Goal: Task Accomplishment & Management: Manage account settings

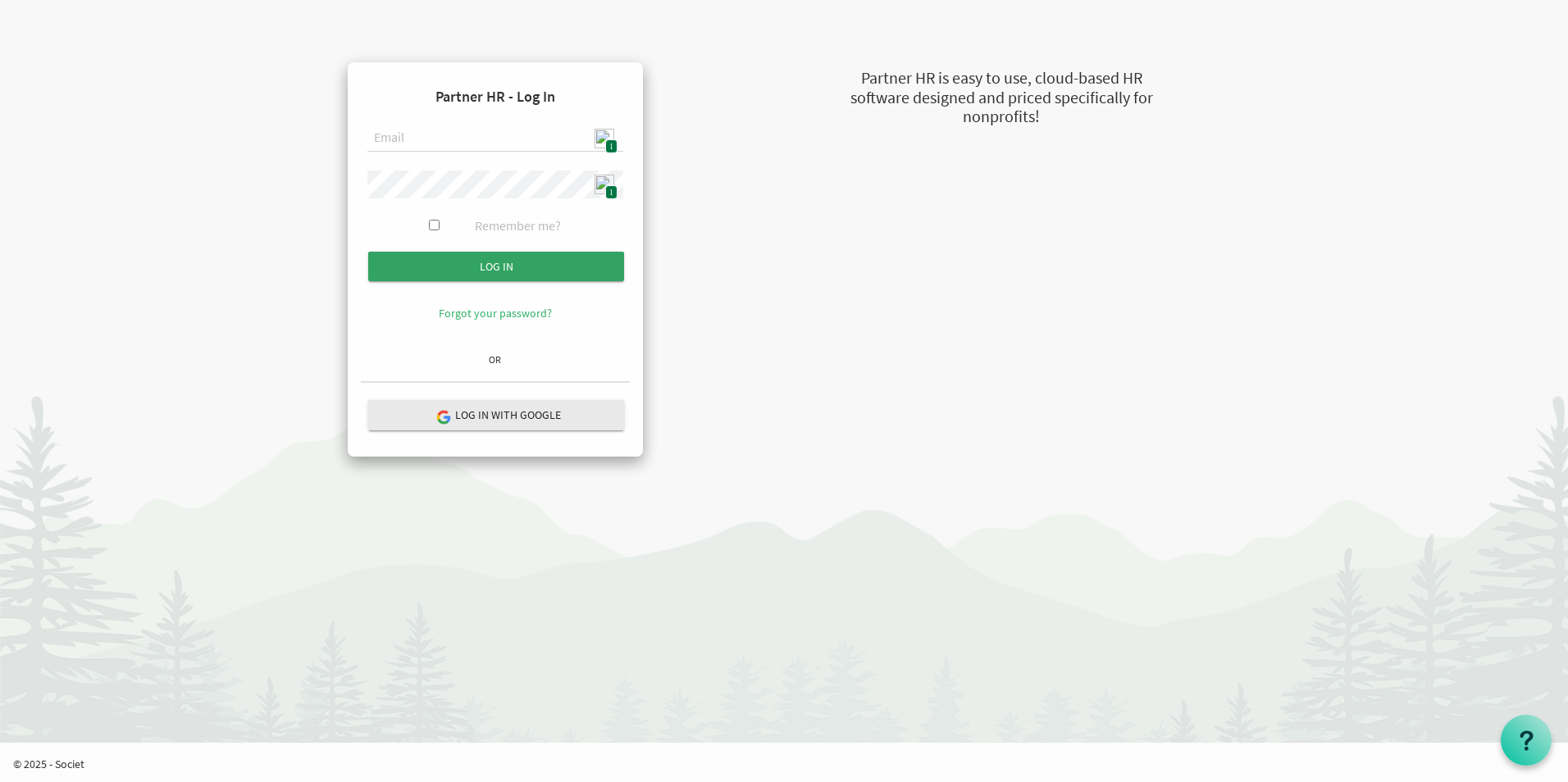
type input "[EMAIL_ADDRESS][DOMAIN_NAME]"
drag, startPoint x: 505, startPoint y: 273, endPoint x: 554, endPoint y: 303, distance: 57.5
click at [505, 273] on input "Log in" at bounding box center [496, 266] width 256 height 30
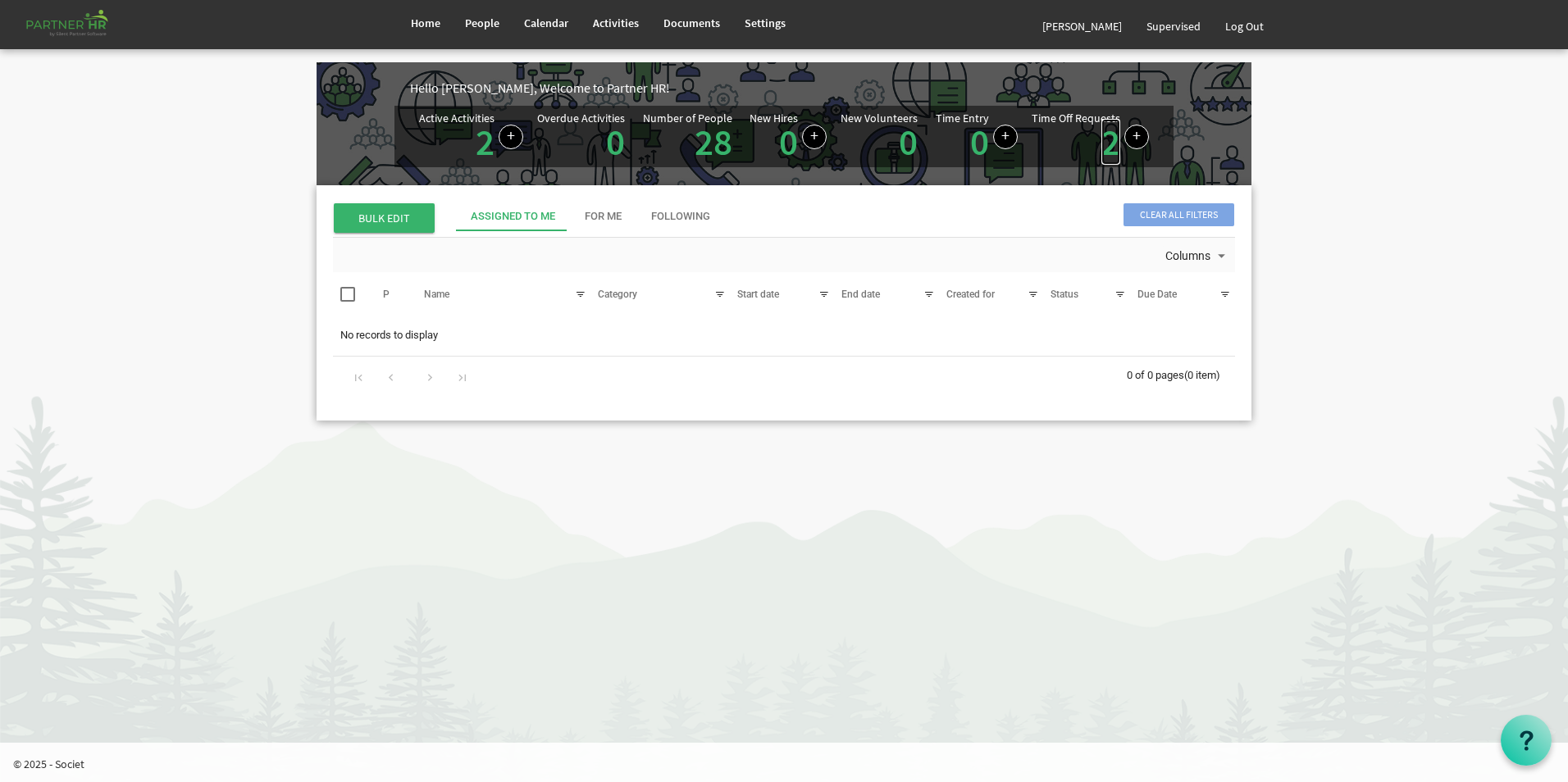
click at [1105, 150] on link "2" at bounding box center [1111, 142] width 19 height 46
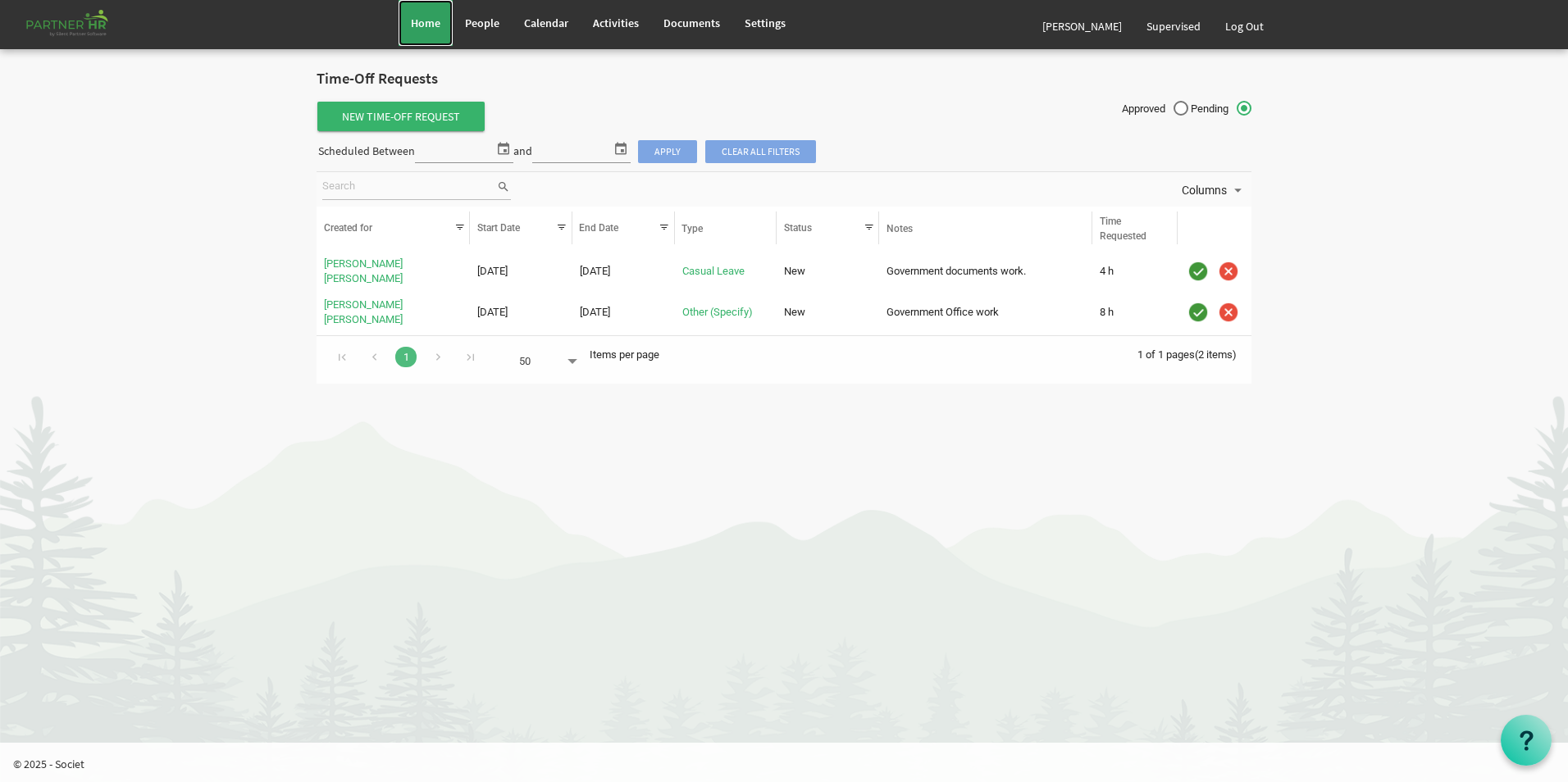
click at [432, 15] on link "Home" at bounding box center [425, 23] width 54 height 46
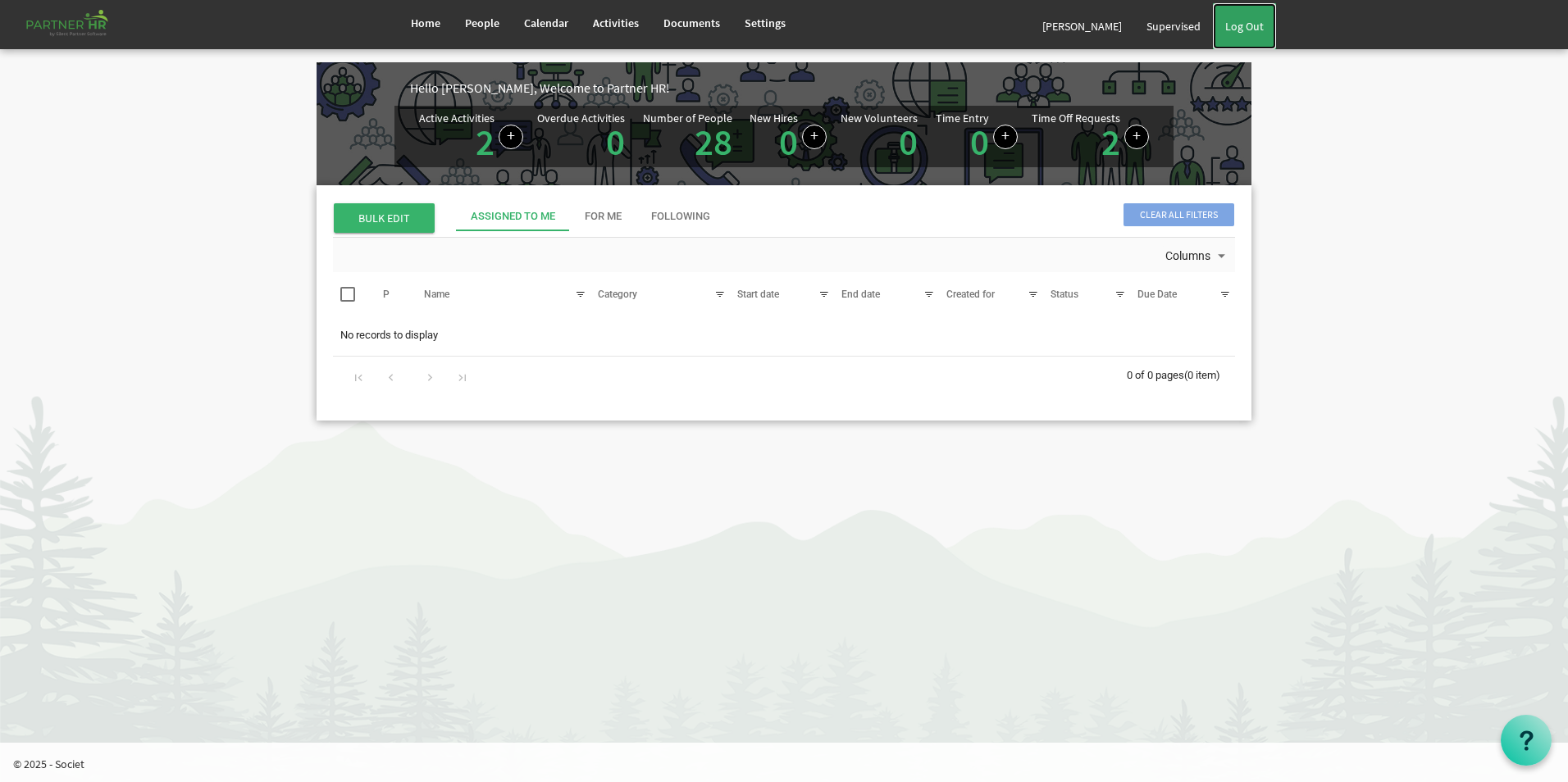
click at [1240, 18] on link "Log Out" at bounding box center [1245, 26] width 63 height 46
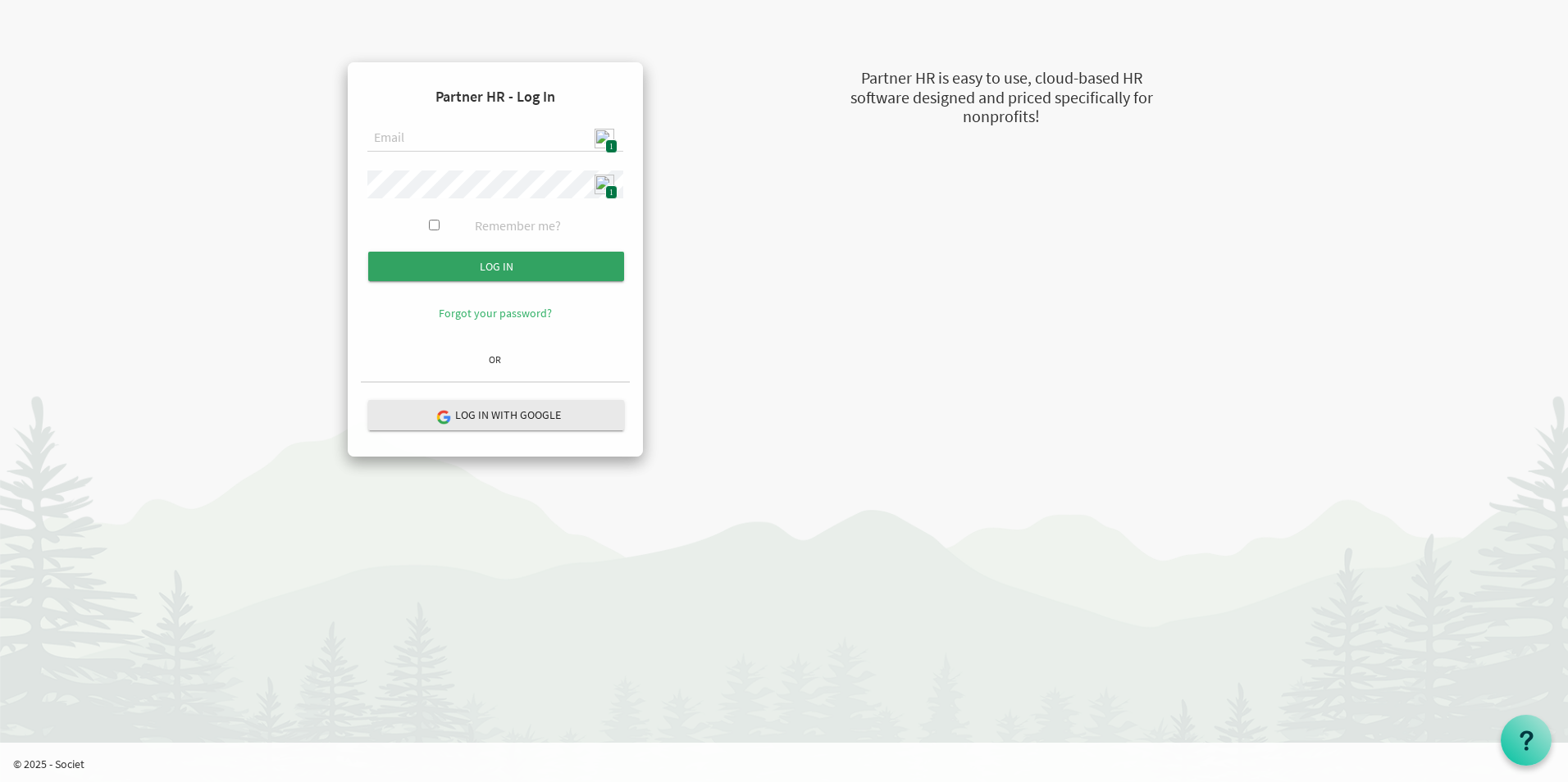
type input "[EMAIL_ADDRESS][DOMAIN_NAME]"
click at [493, 268] on input "submit" at bounding box center [496, 266] width 256 height 30
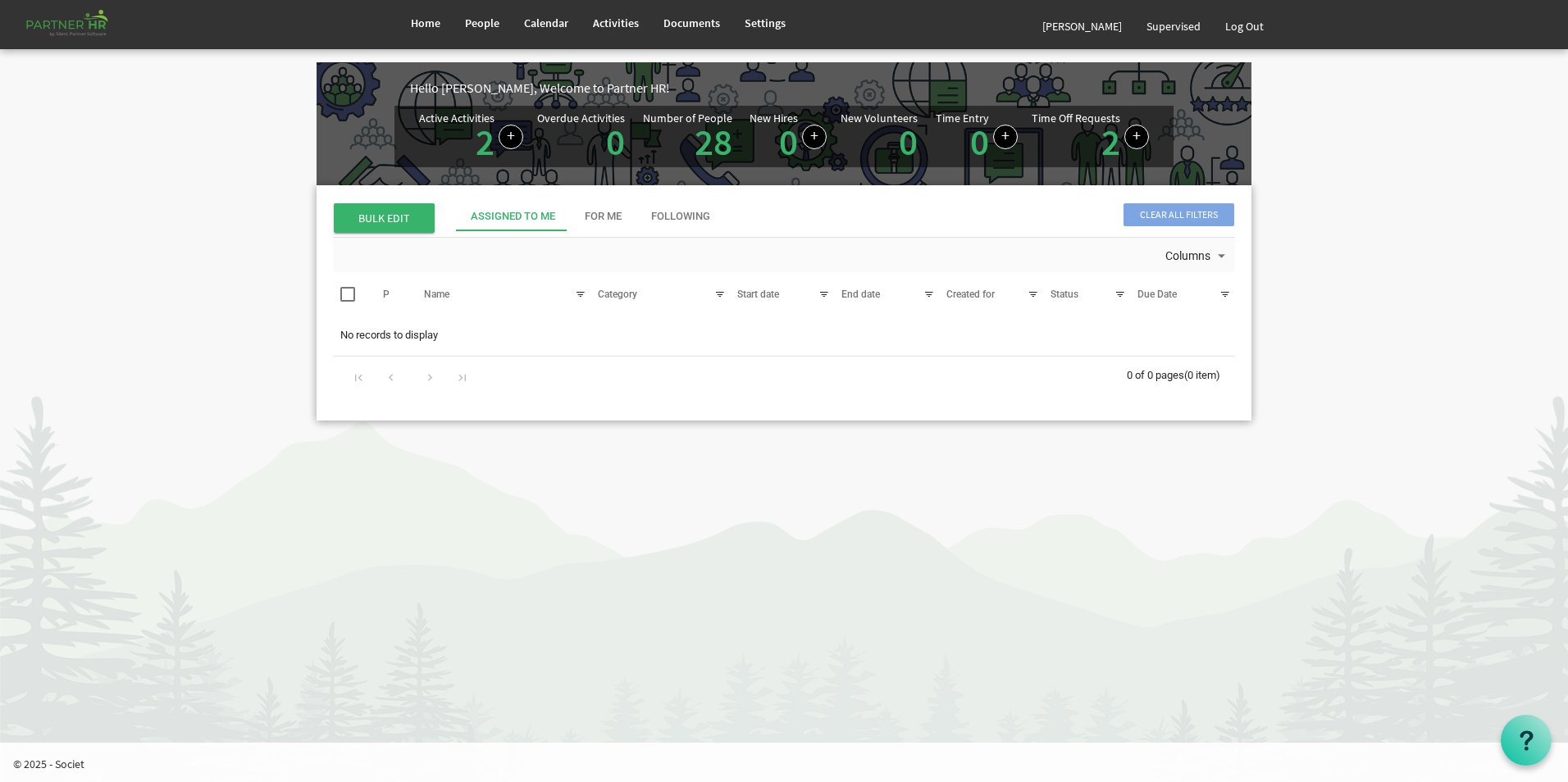
click at [475, 153] on div "Active Activities 2" at bounding box center [457, 136] width 76 height 48
click at [481, 154] on link "2" at bounding box center [486, 142] width 19 height 46
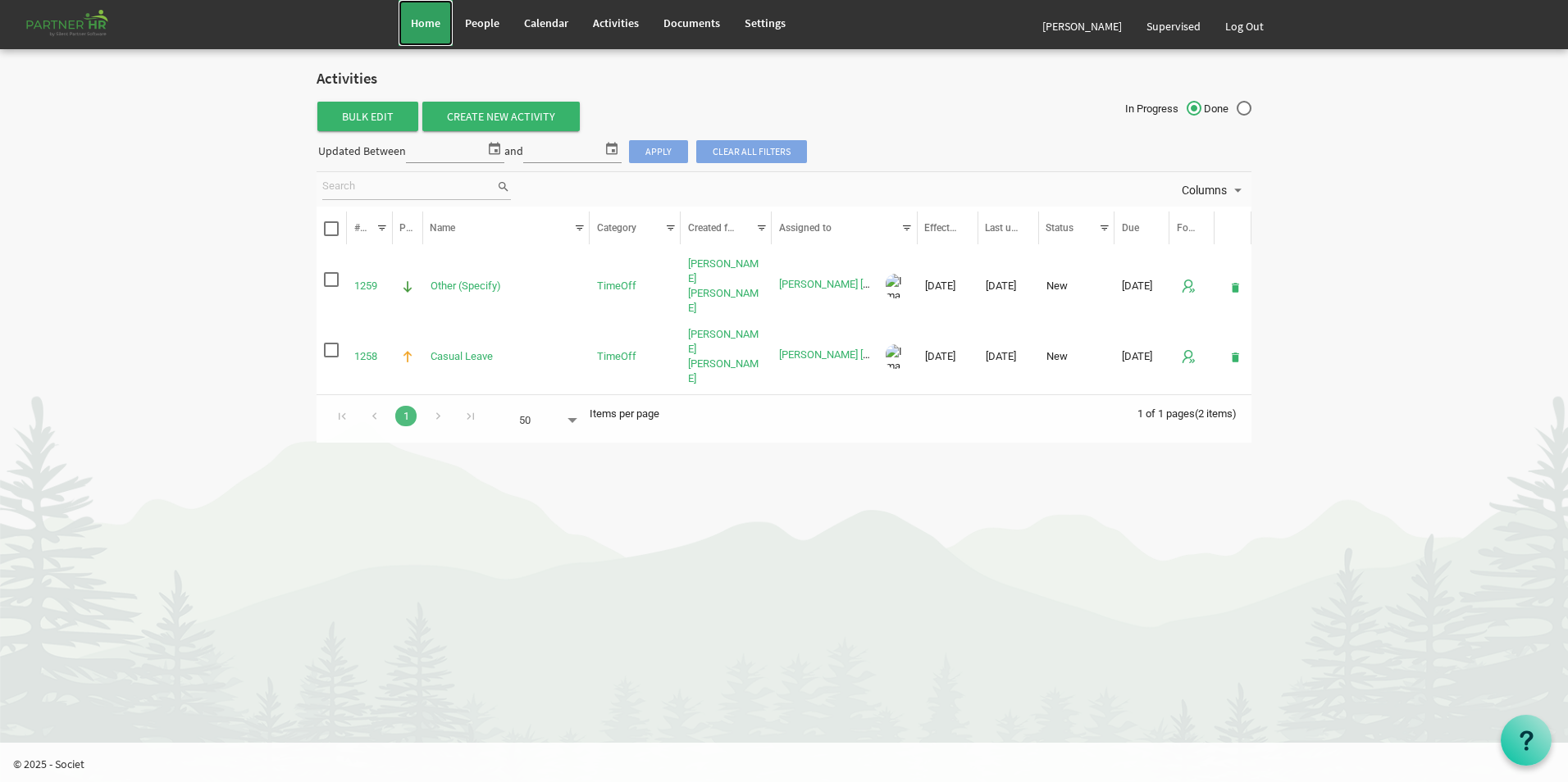
click at [412, 31] on link "Home" at bounding box center [425, 23] width 54 height 46
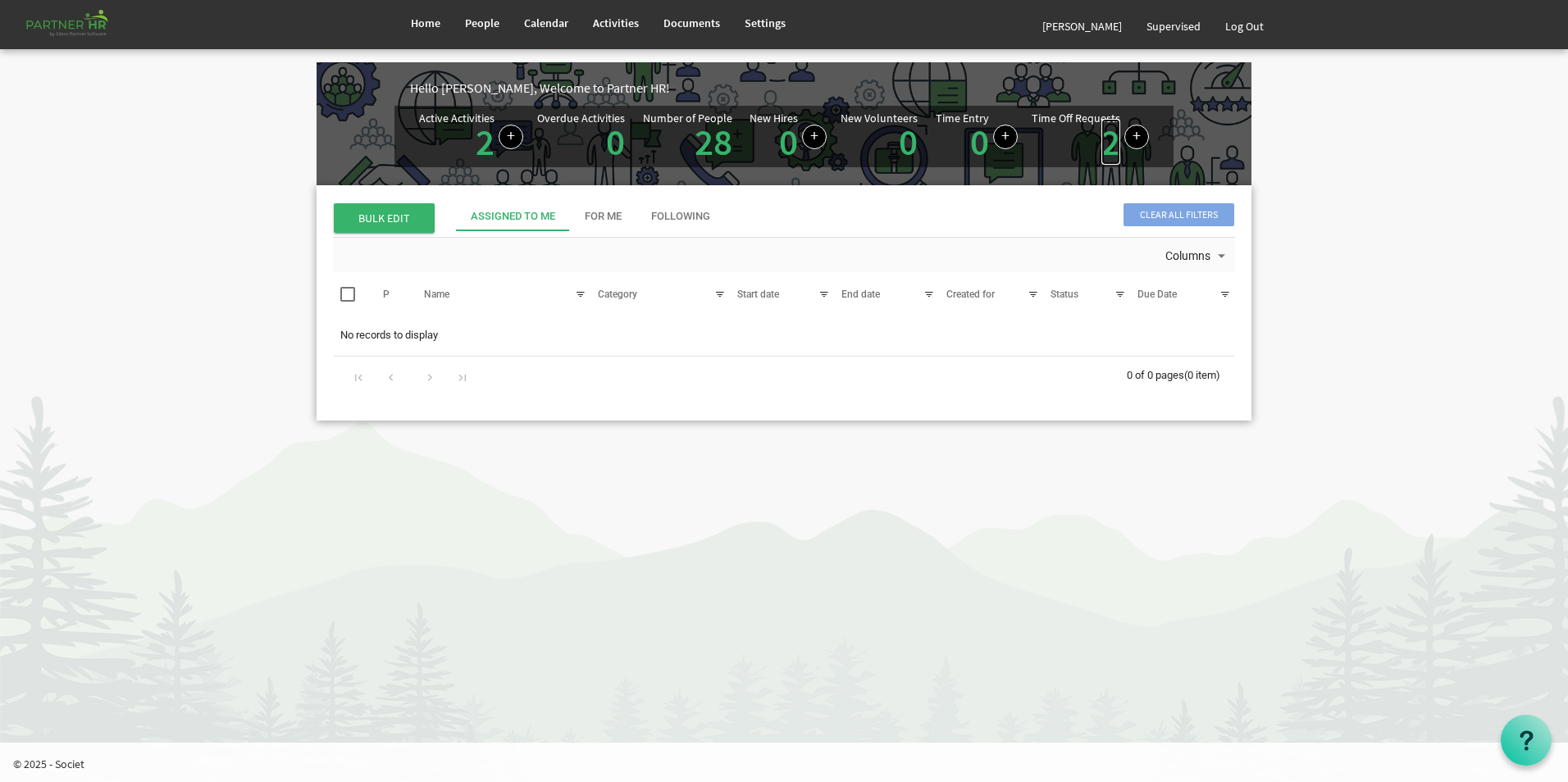
click at [1107, 151] on link "2" at bounding box center [1111, 142] width 19 height 46
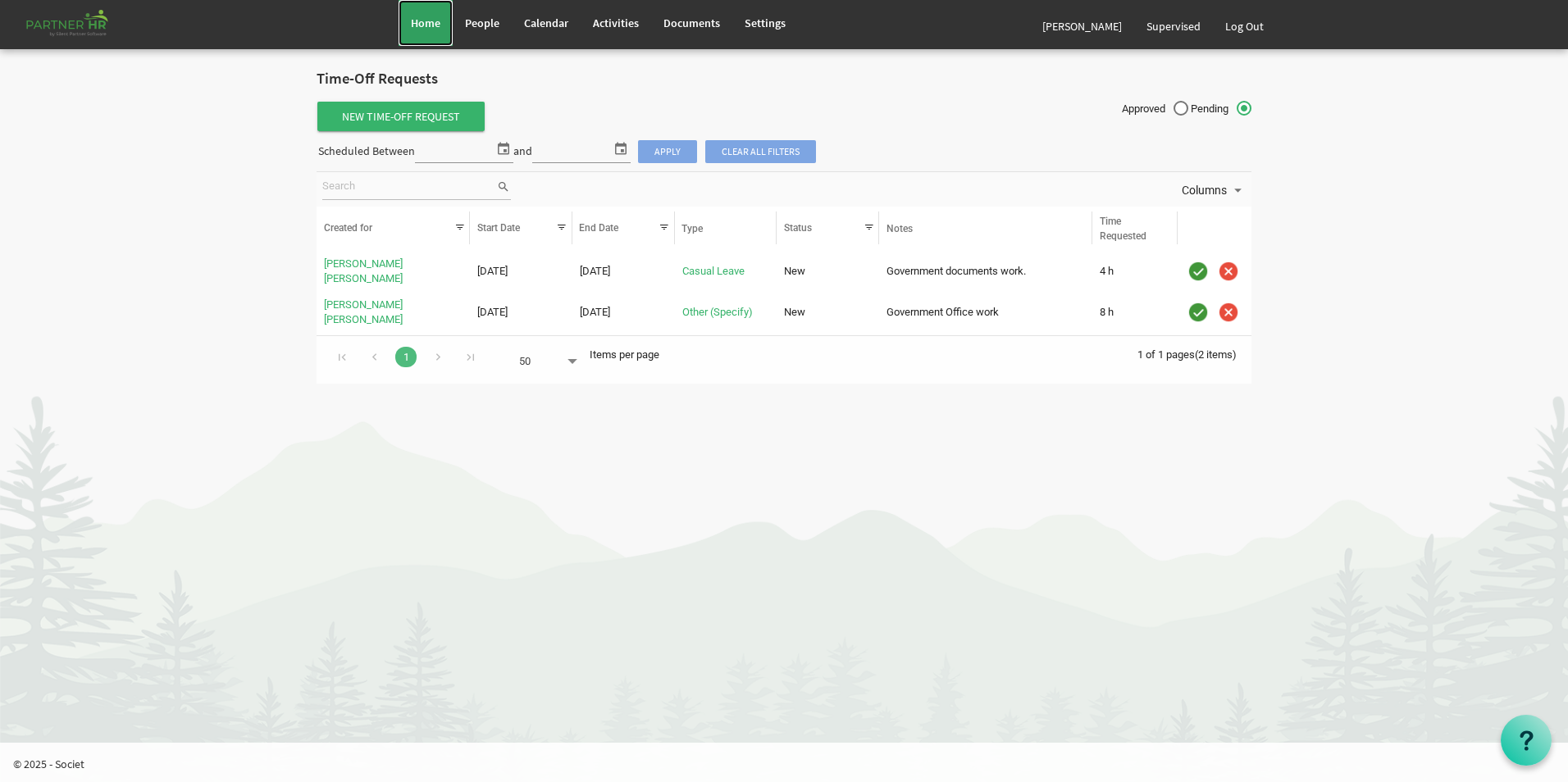
click at [406, 26] on link "Home" at bounding box center [425, 23] width 54 height 46
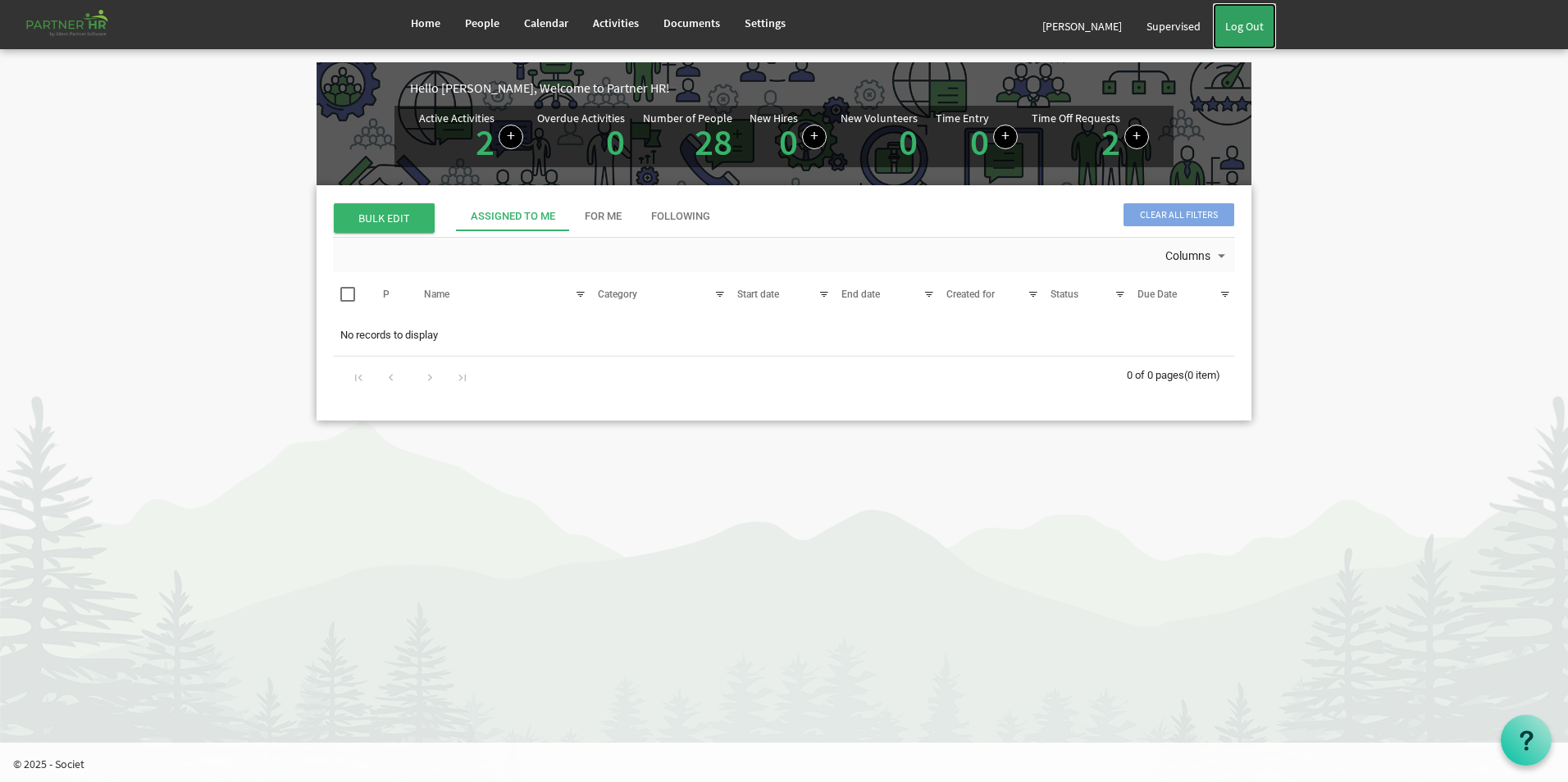
click at [1232, 17] on link "Log Out" at bounding box center [1245, 26] width 63 height 46
